Goal: Transaction & Acquisition: Purchase product/service

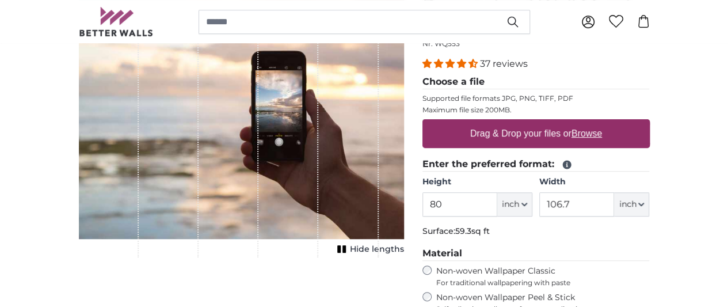
scroll to position [190, 0]
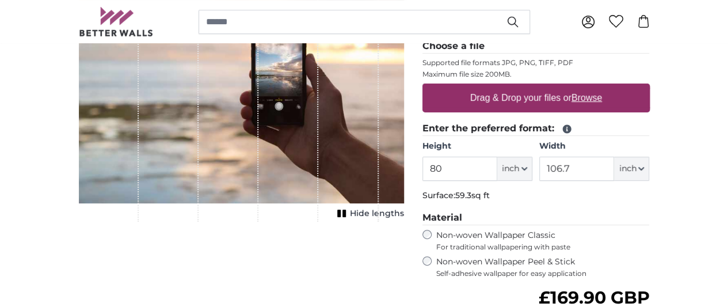
click at [497, 169] on input "80" at bounding box center [459, 169] width 75 height 24
type input "8"
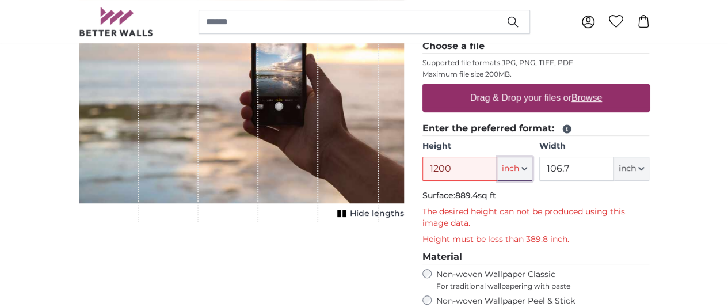
click at [532, 171] on button "inch" at bounding box center [514, 169] width 35 height 24
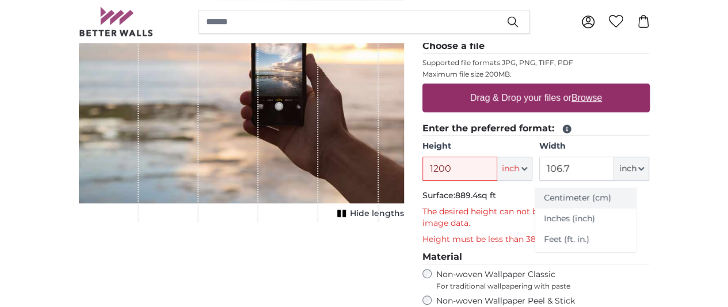
click at [574, 197] on link "Centimeter (cm)" at bounding box center [585, 198] width 101 height 21
type input "203.2"
type input "271.1"
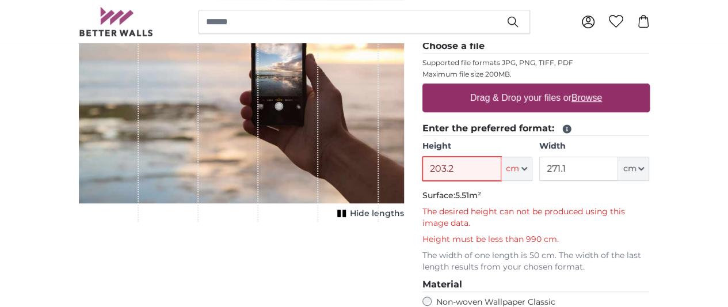
click at [501, 170] on input "203.2" at bounding box center [461, 169] width 79 height 24
type input "2"
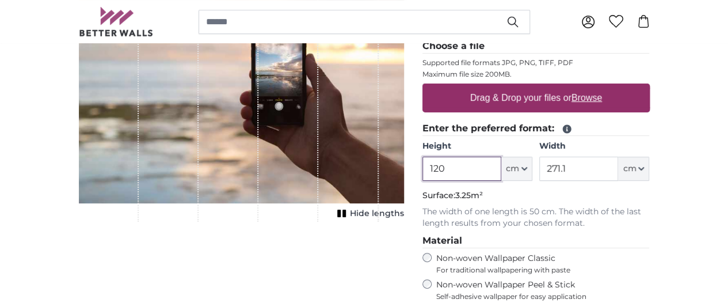
type input "120"
click at [618, 166] on input "271.1" at bounding box center [578, 169] width 79 height 24
type input "2"
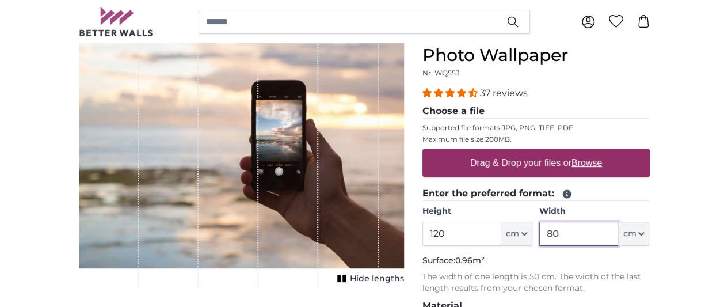
scroll to position [126, 0]
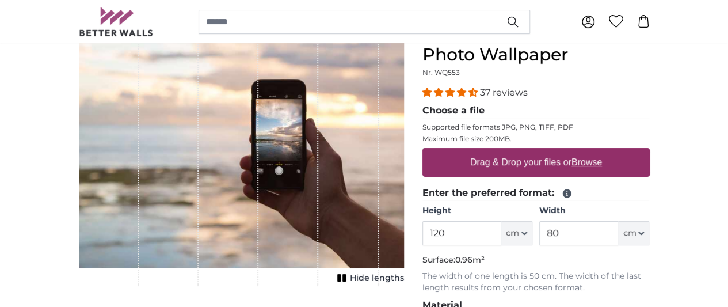
click at [378, 194] on div "1 of 1" at bounding box center [348, 155] width 60 height 262
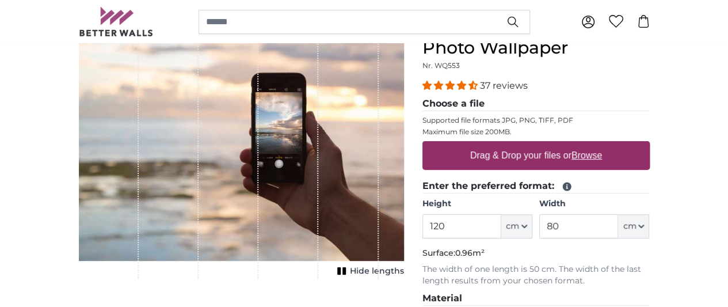
scroll to position [133, 0]
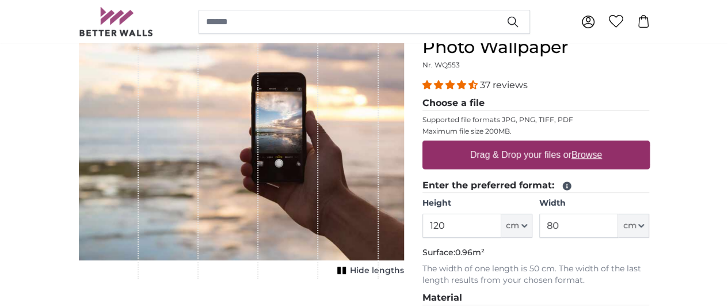
click at [602, 156] on u "Browse" at bounding box center [586, 155] width 30 height 10
click at [650, 144] on input "Drag & Drop your files or Browse" at bounding box center [535, 141] width 227 height 3
click at [618, 221] on input "80" at bounding box center [578, 225] width 79 height 24
type input "8"
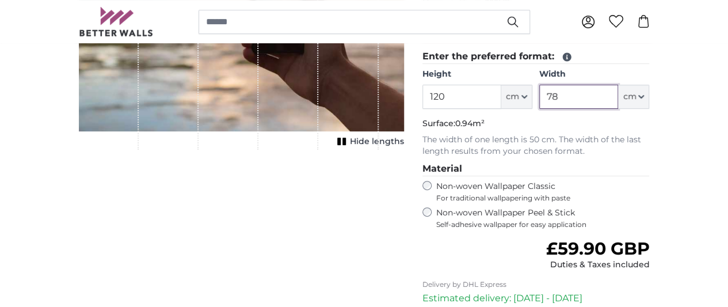
scroll to position [262, 0]
type input "78"
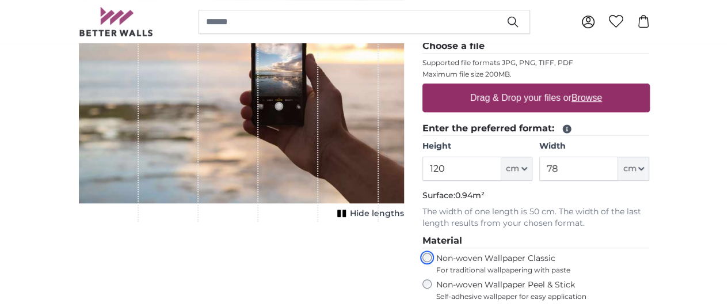
scroll to position [190, 0]
